Goal: Obtain resource: Obtain resource

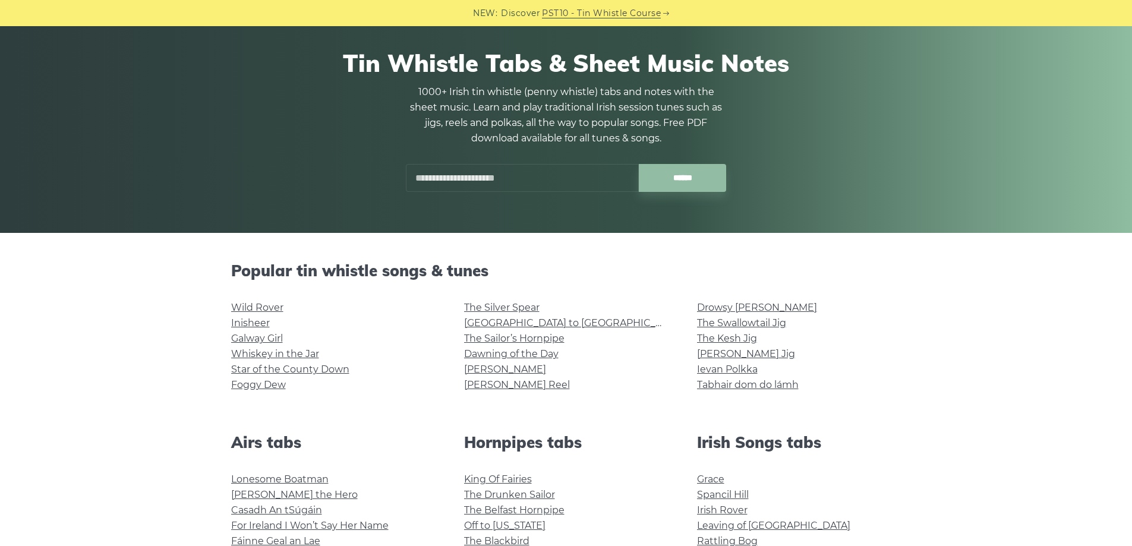
scroll to position [238, 0]
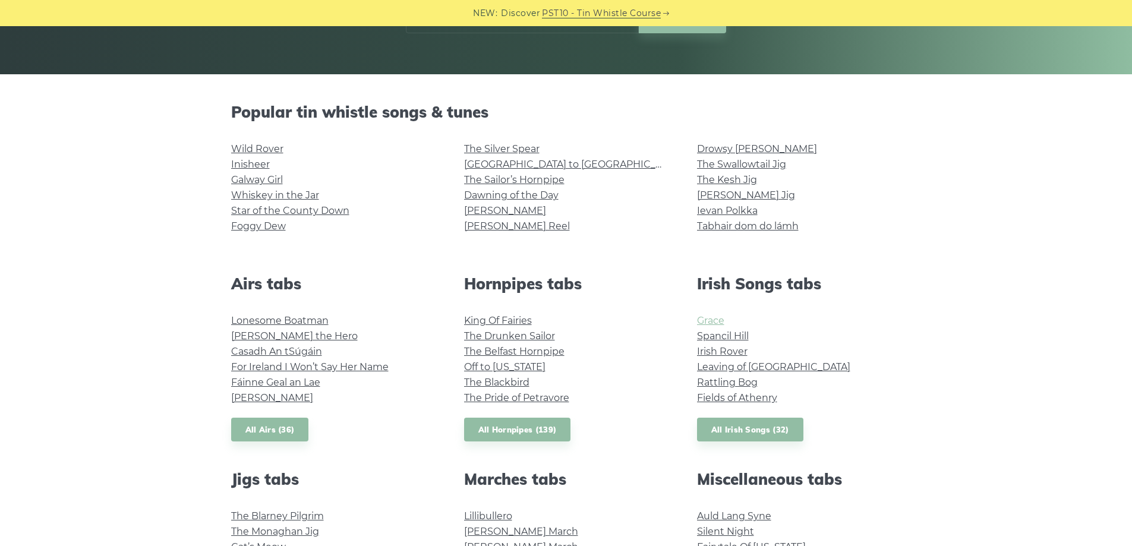
click at [709, 321] on link "Grace" at bounding box center [710, 320] width 27 height 11
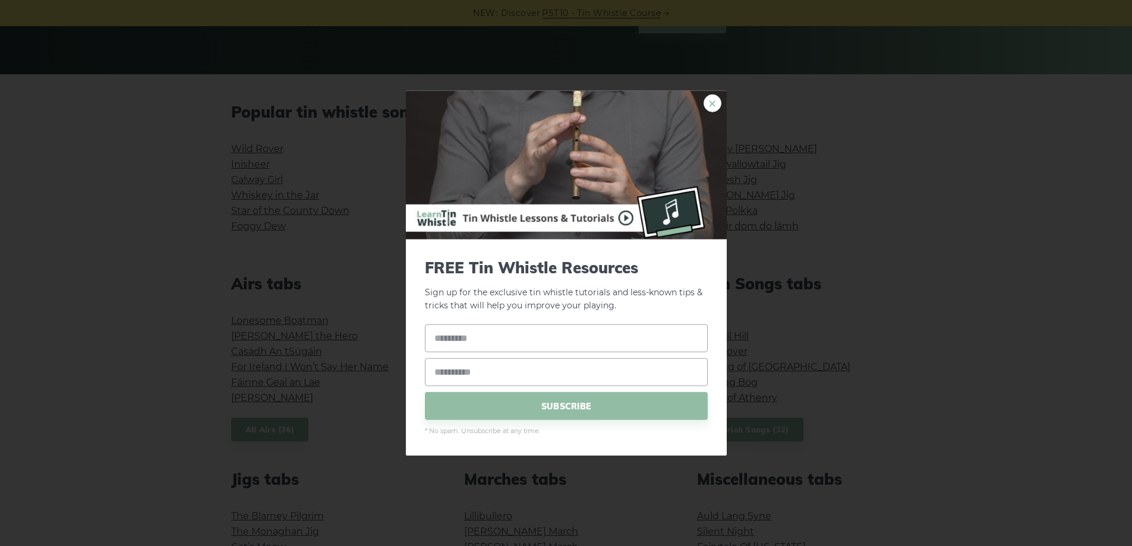
click at [713, 102] on link "×" at bounding box center [712, 103] width 18 height 18
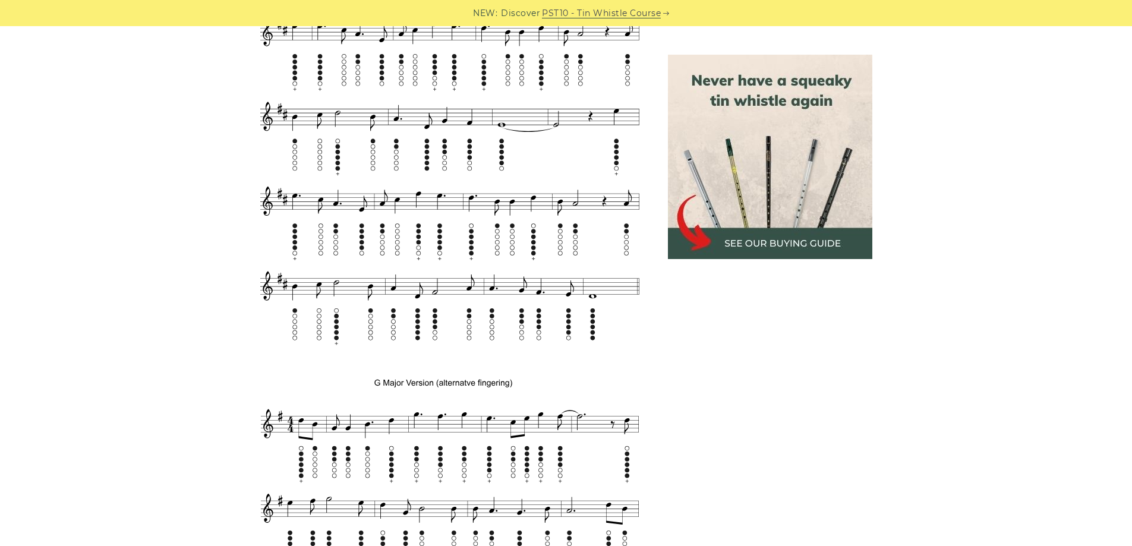
scroll to position [317, 0]
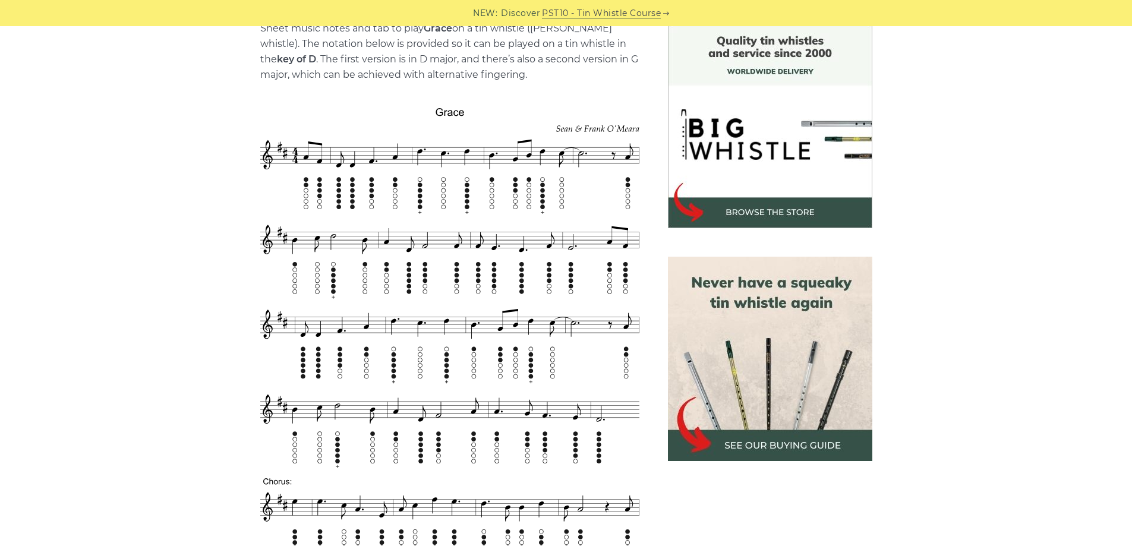
drag, startPoint x: 799, startPoint y: 75, endPoint x: 805, endPoint y: 74, distance: 6.2
